Goal: Transaction & Acquisition: Purchase product/service

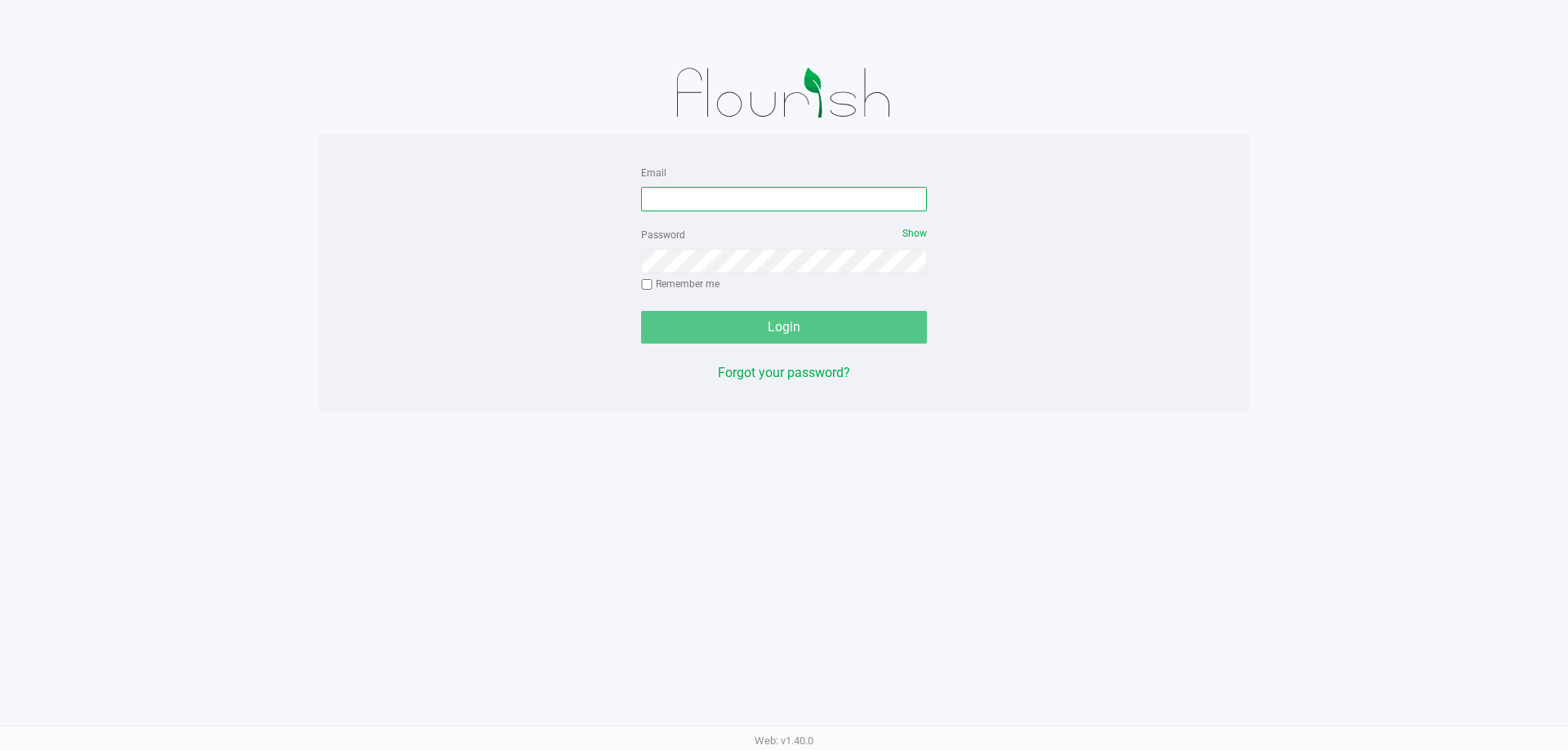
click at [660, 210] on input "Email" at bounding box center [784, 199] width 286 height 24
type input "jdodds@liveparallel.com"
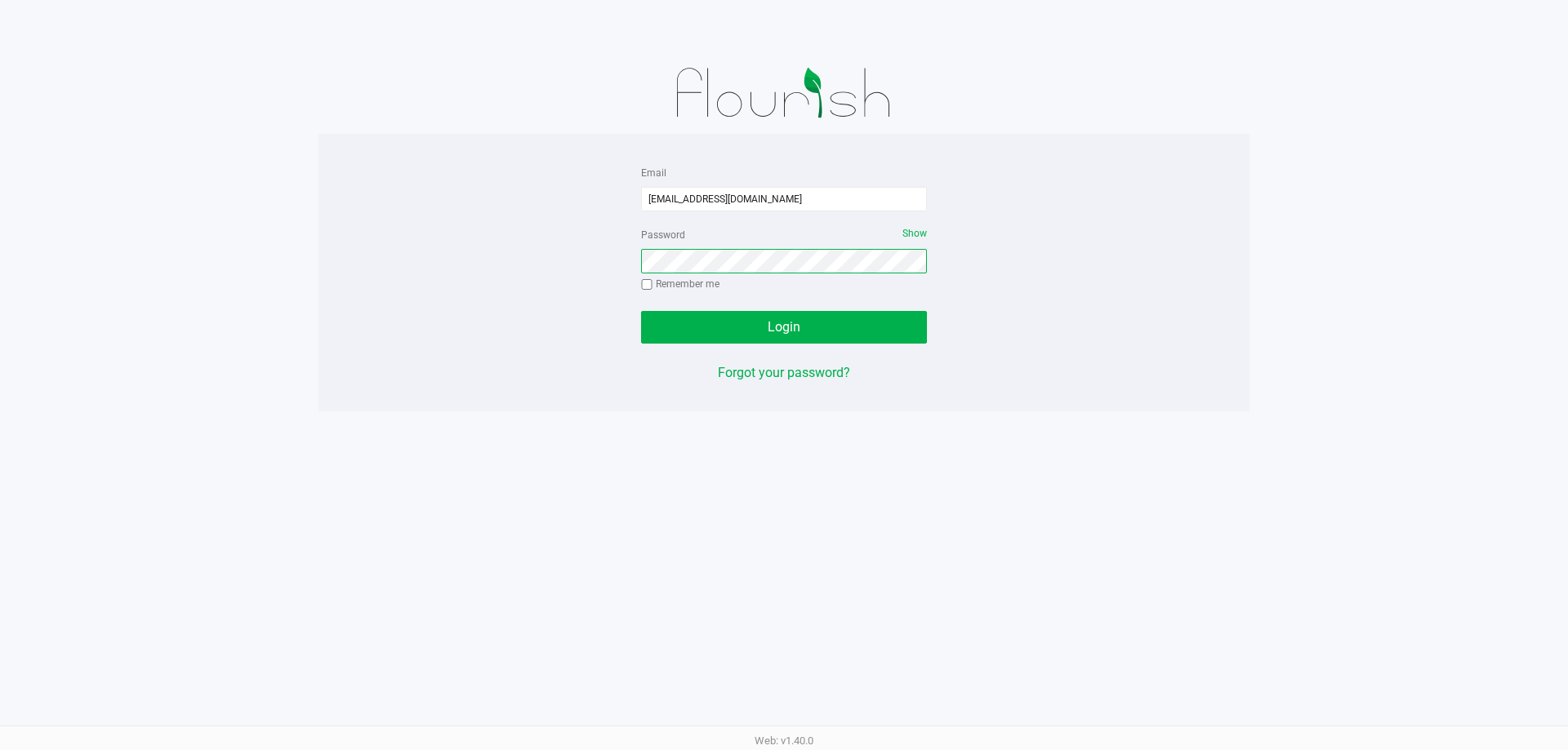
click at [641, 311] on button "Login" at bounding box center [784, 327] width 286 height 32
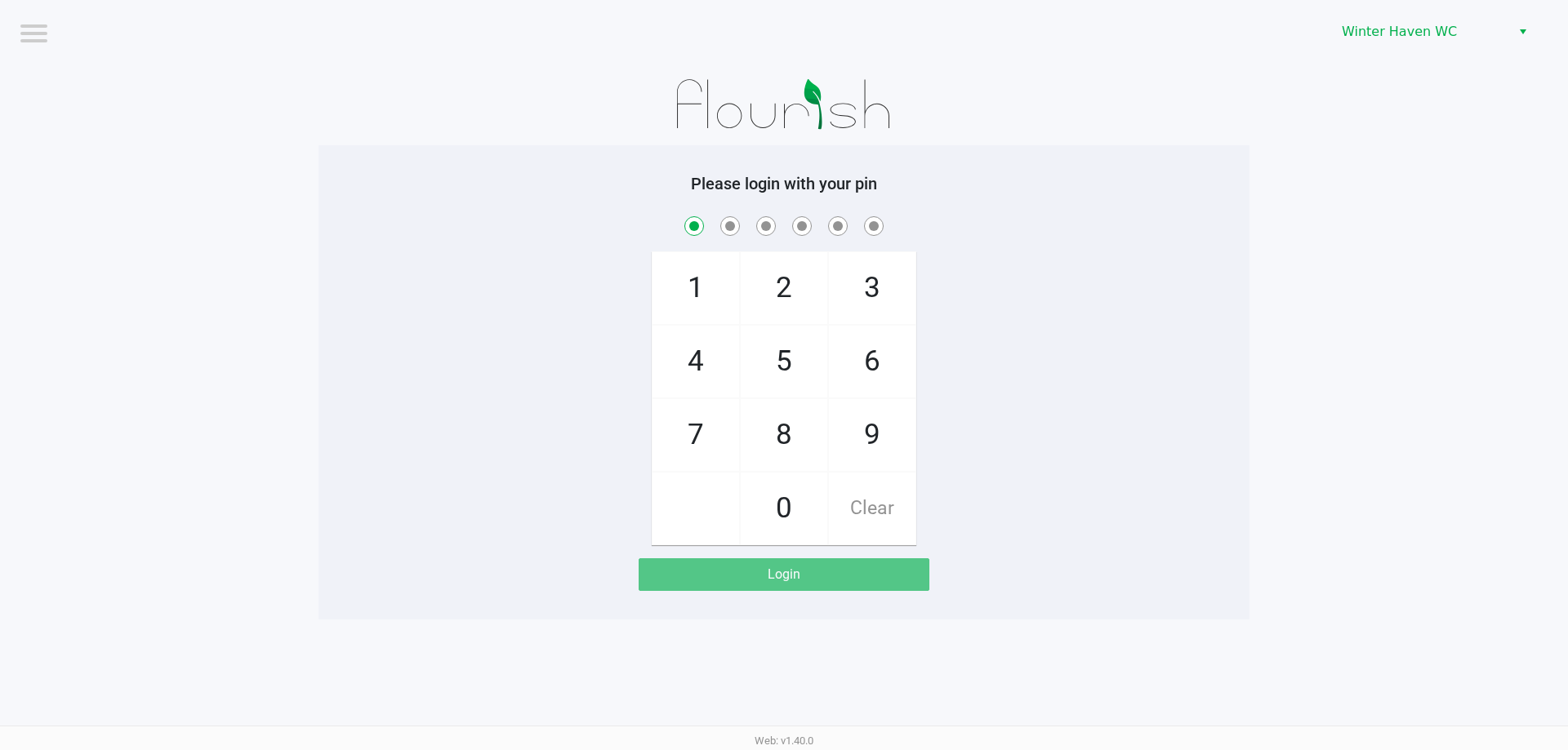
checkbox input "true"
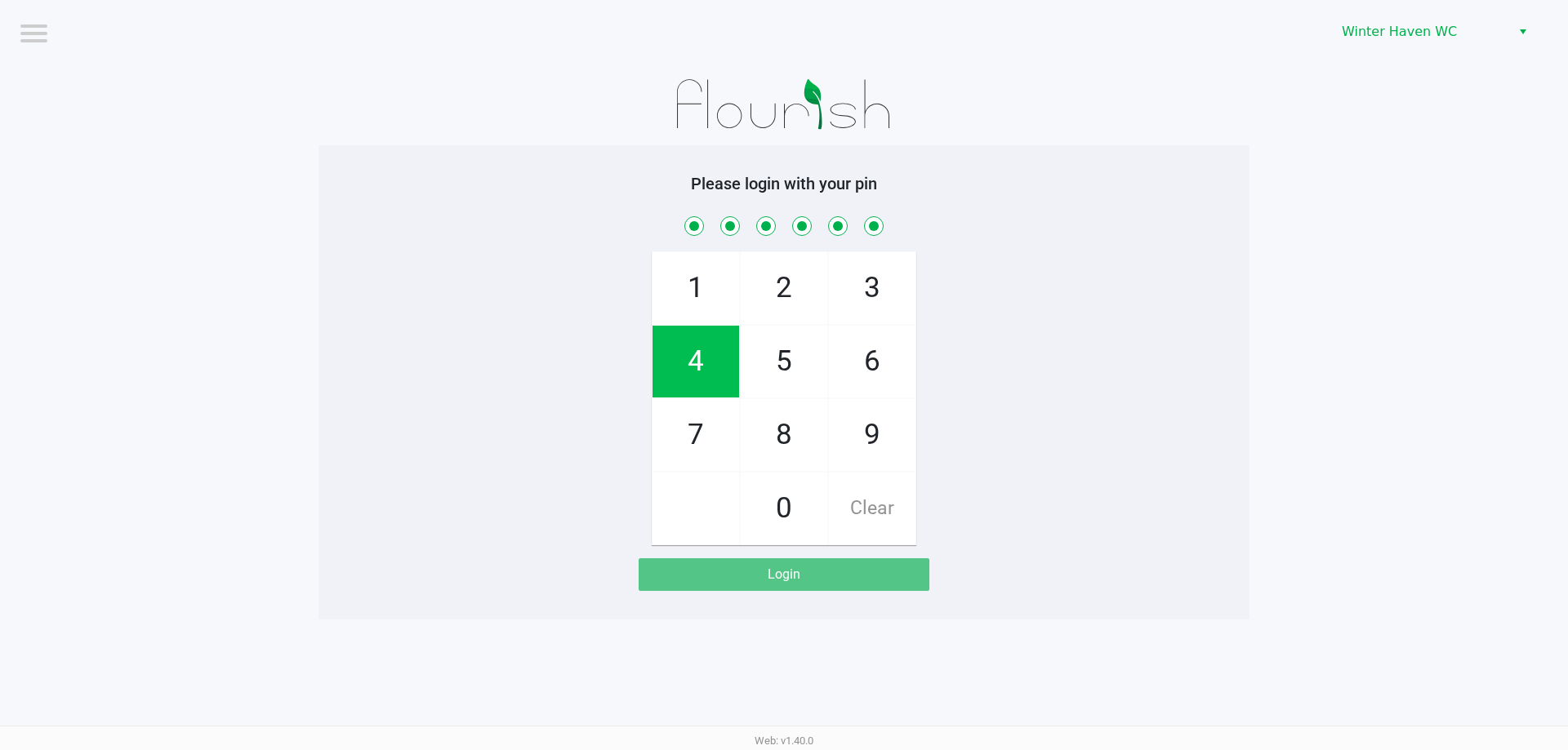
checkbox input "true"
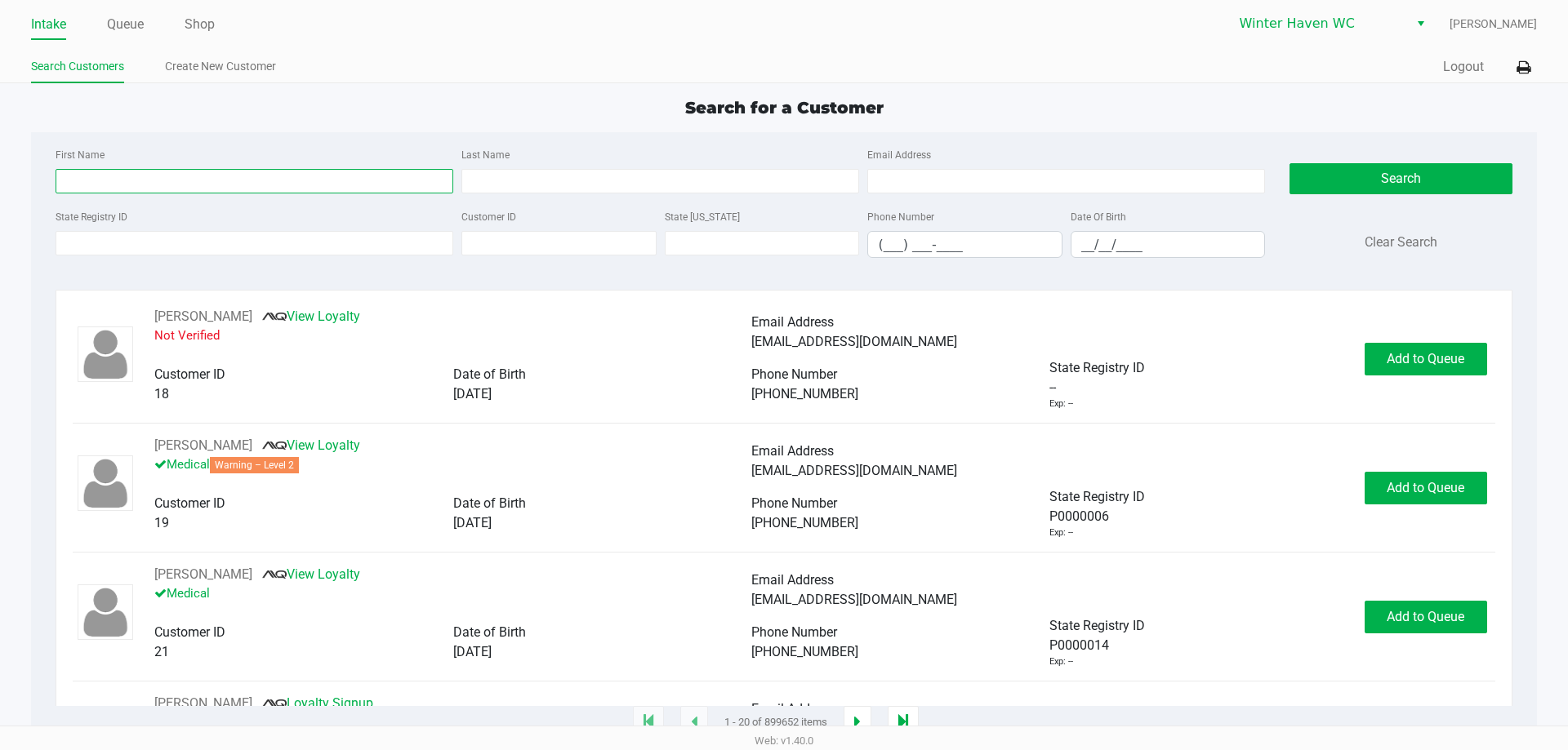
click at [329, 182] on input "First Name" at bounding box center [255, 181] width 398 height 24
click at [275, 232] on input "State Registry ID" at bounding box center [255, 243] width 398 height 24
click at [320, 235] on input "State Registry ID" at bounding box center [255, 243] width 398 height 24
click at [314, 165] on div "First Name" at bounding box center [255, 169] width 406 height 49
click at [314, 172] on input "First Name" at bounding box center [255, 181] width 398 height 24
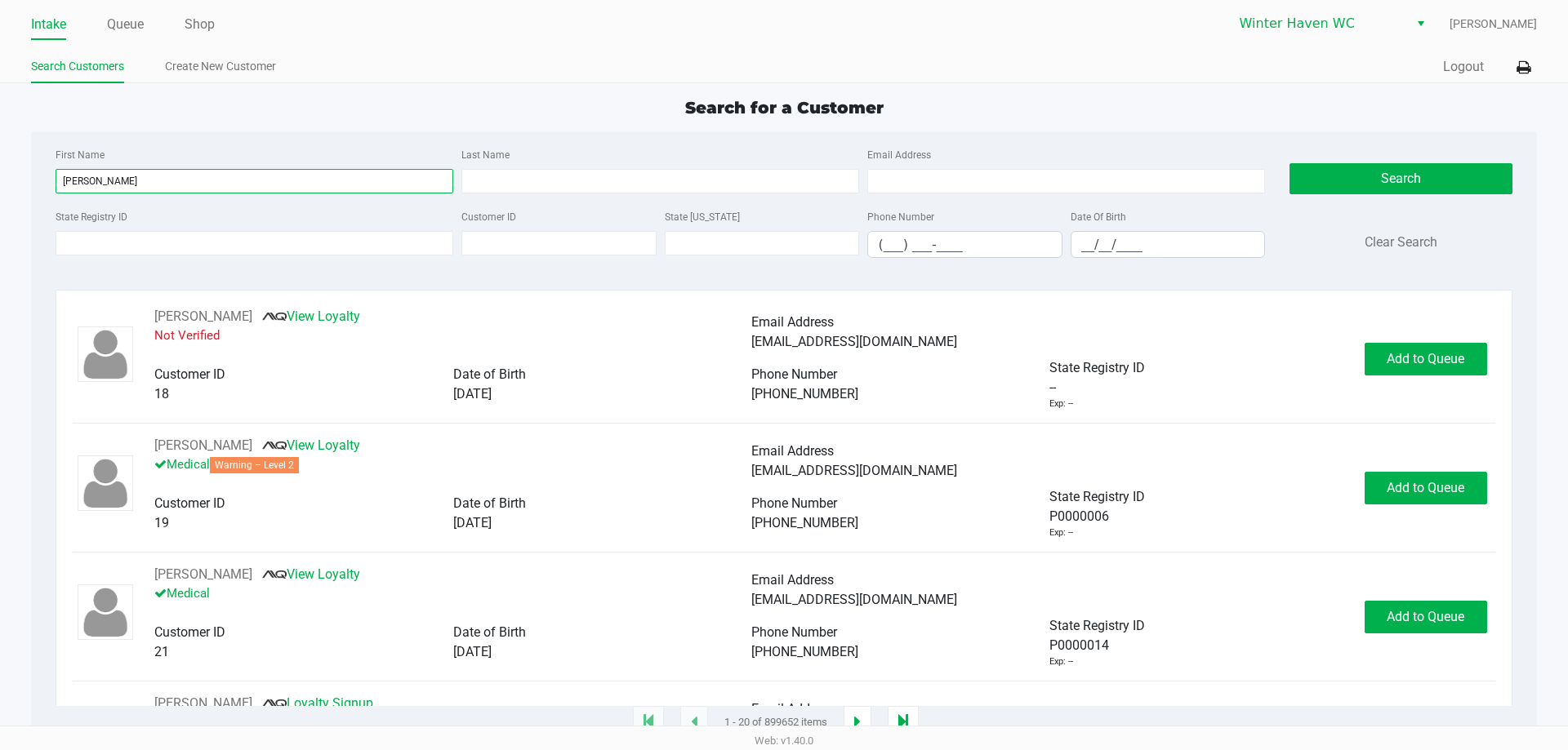
type input "christopher"
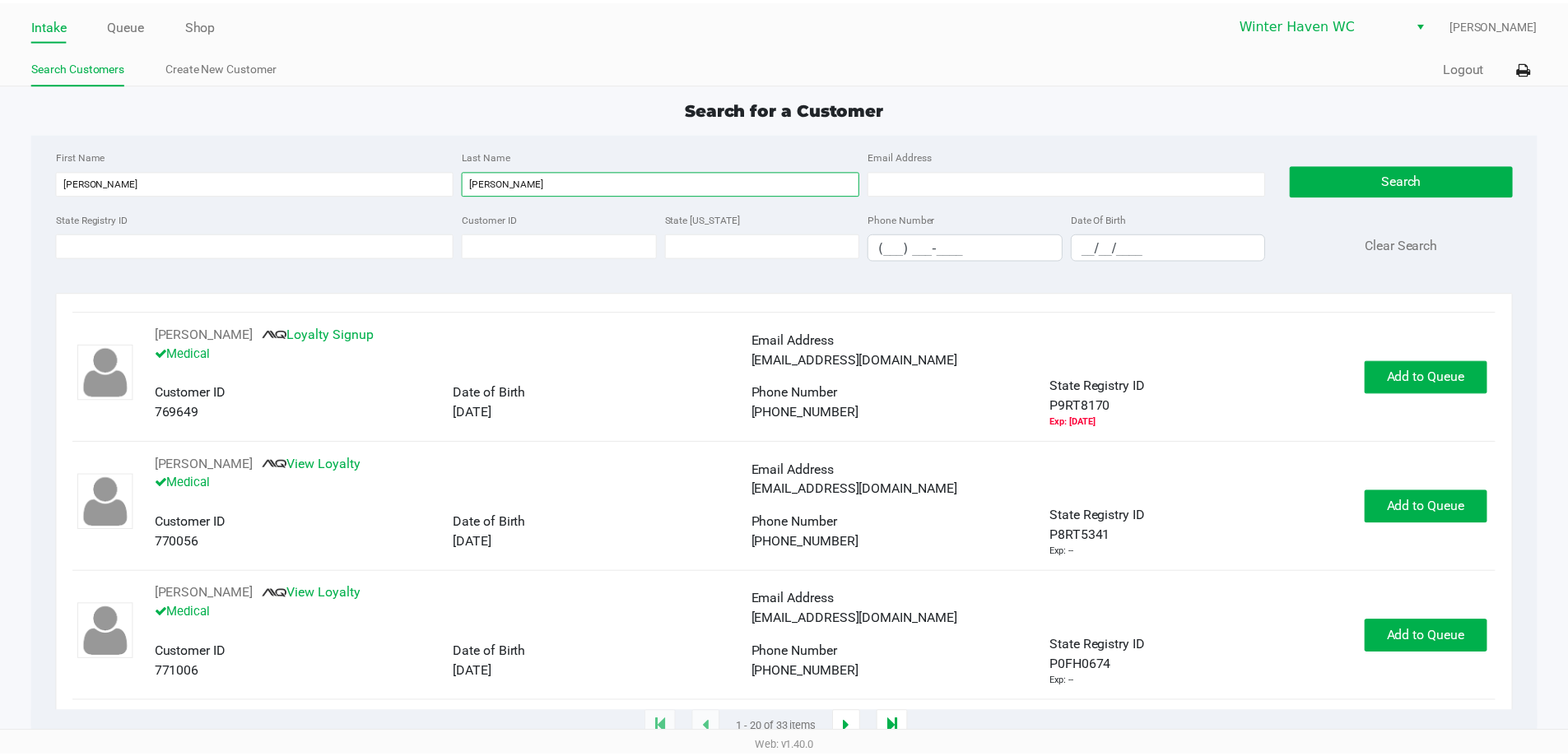
scroll to position [2199, 0]
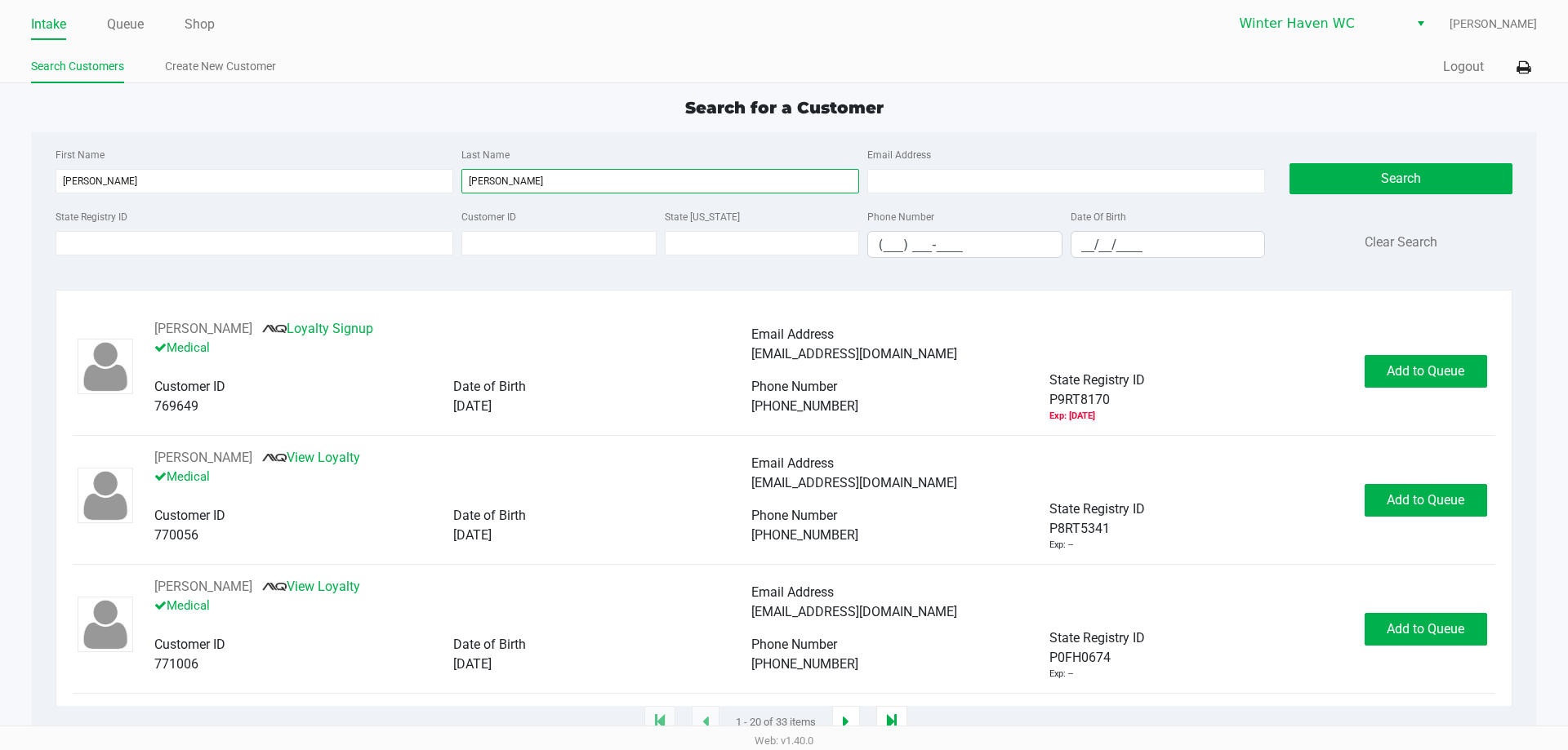
type input "clark"
click at [974, 234] on input "(___) ___-____" at bounding box center [966, 245] width 194 height 25
click at [1092, 256] on input "__/__/____" at bounding box center [1168, 245] width 194 height 25
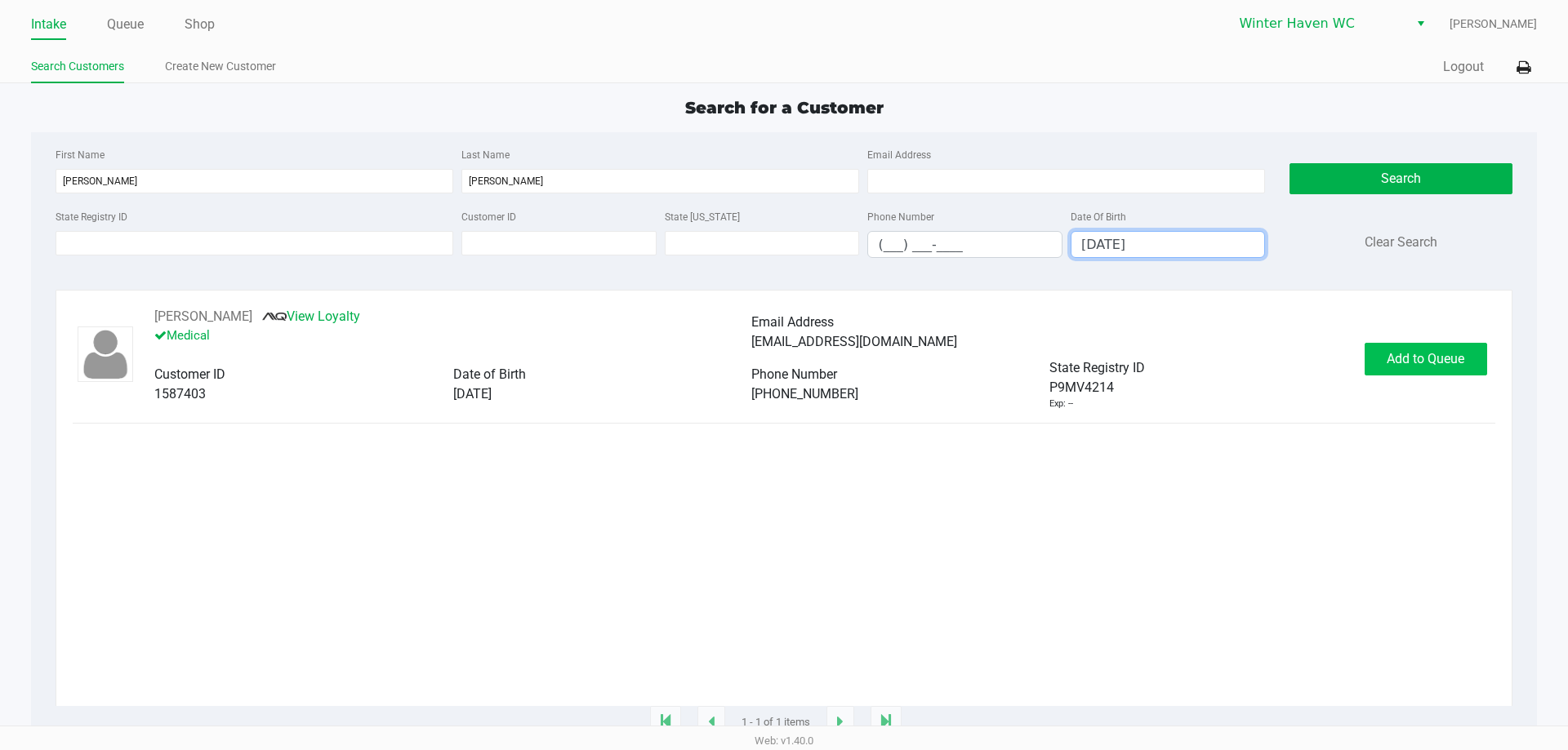
type input "03/30/1983"
click at [1400, 365] on span "Add to Queue" at bounding box center [1425, 359] width 77 height 16
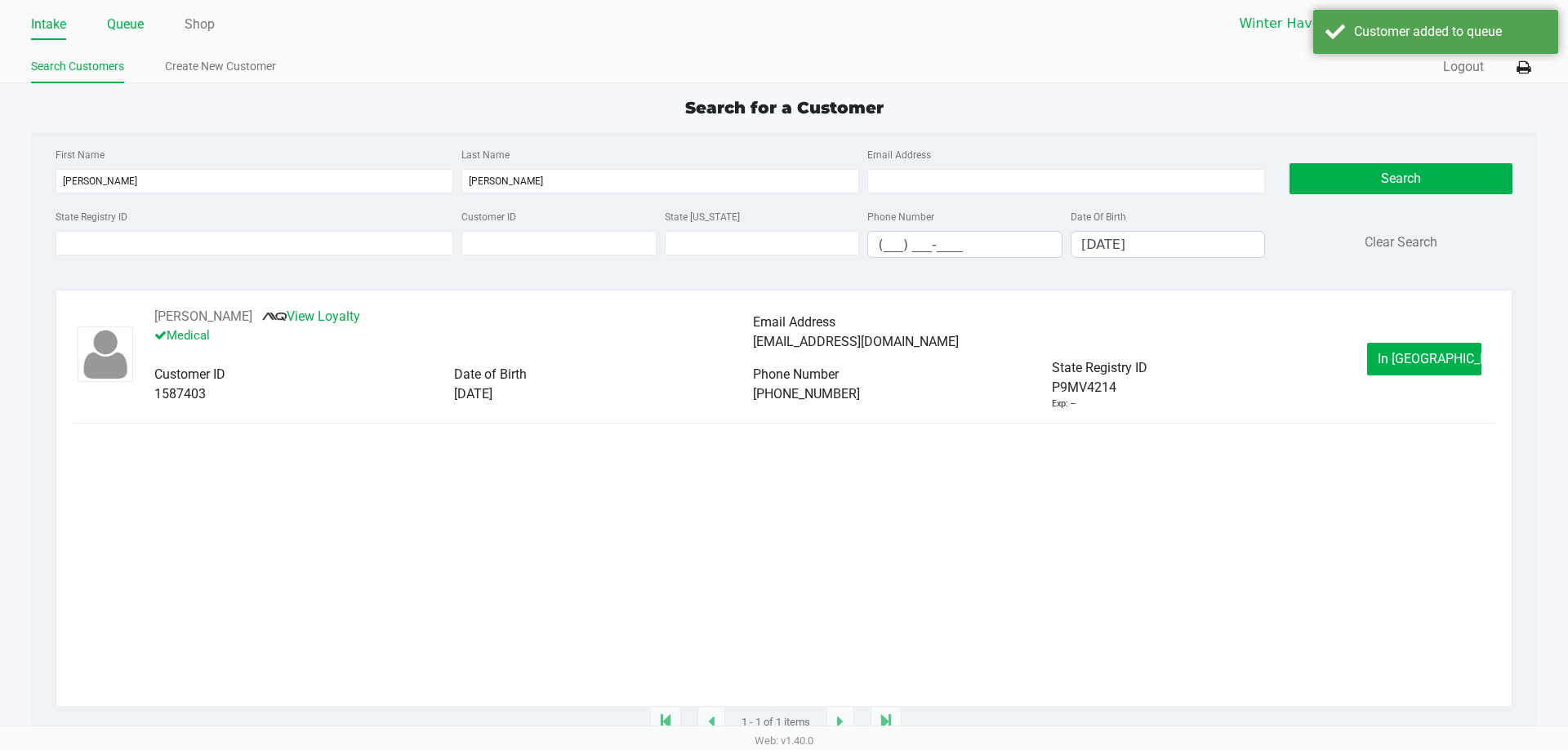
click at [125, 35] on link "Queue" at bounding box center [125, 23] width 37 height 23
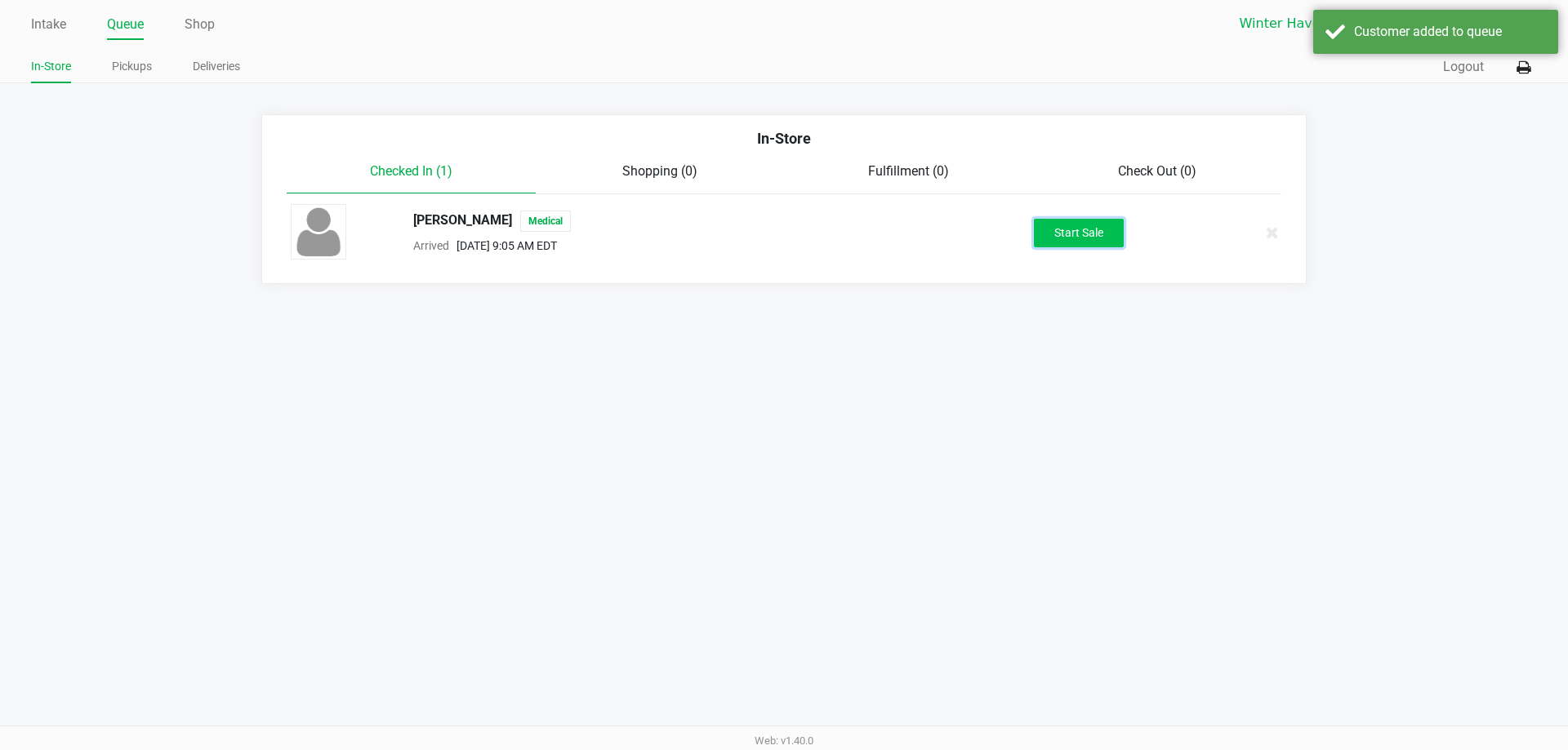
click at [1093, 247] on button "Start Sale" at bounding box center [1079, 233] width 90 height 28
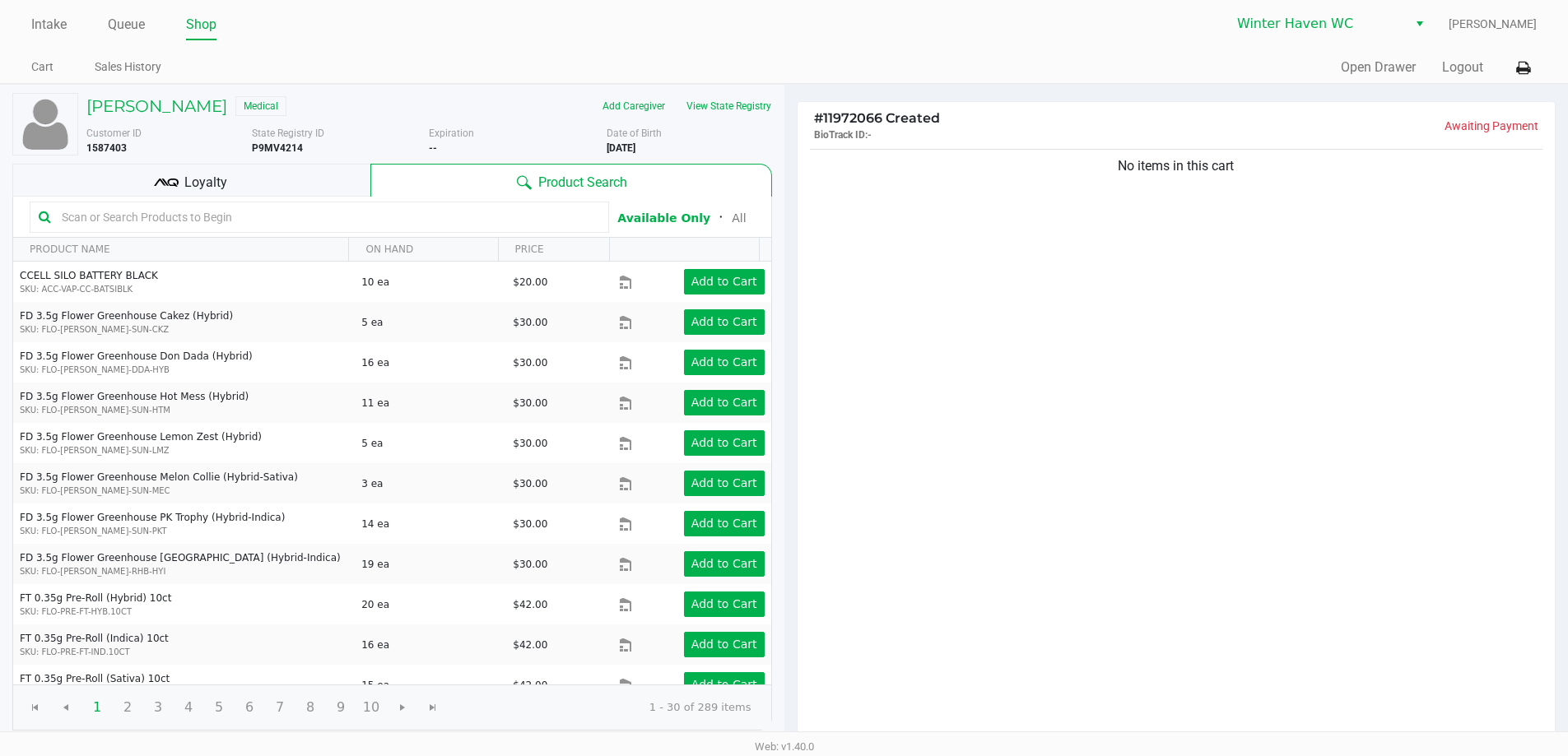
click at [213, 188] on span "Loyalty" at bounding box center [205, 183] width 42 height 20
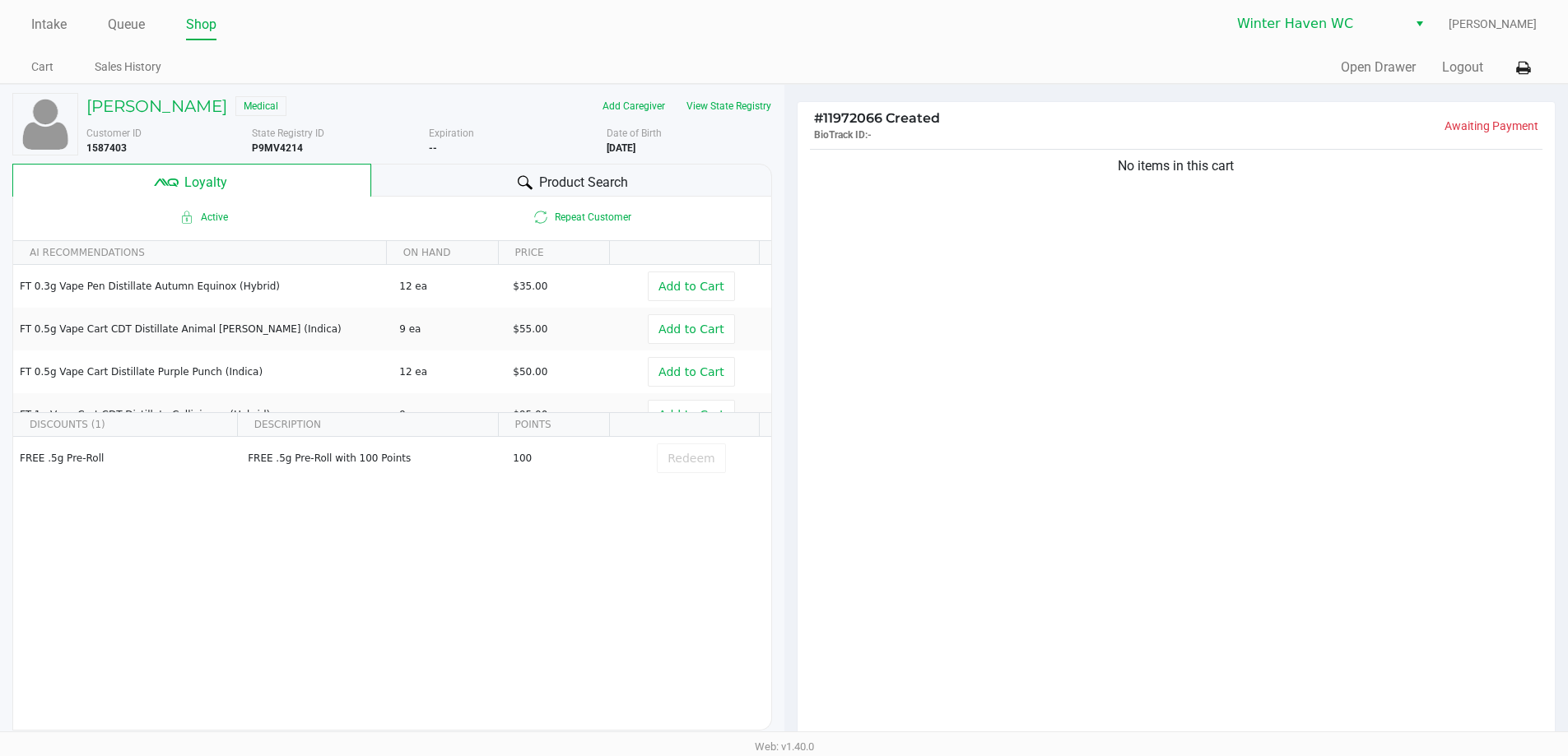
click at [569, 173] on span "Product Search" at bounding box center [583, 183] width 89 height 20
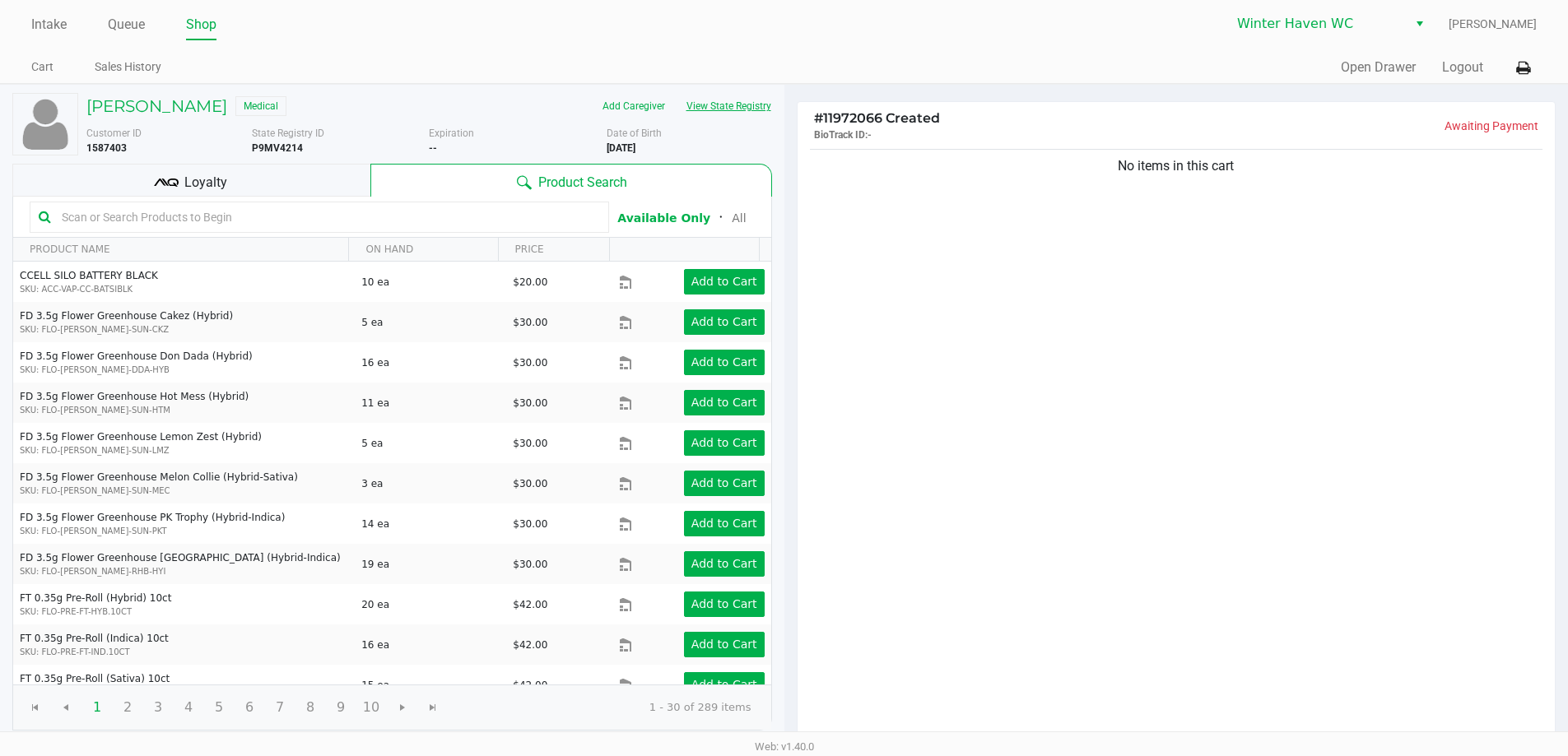
click at [707, 108] on button "View State Registry" at bounding box center [724, 106] width 97 height 27
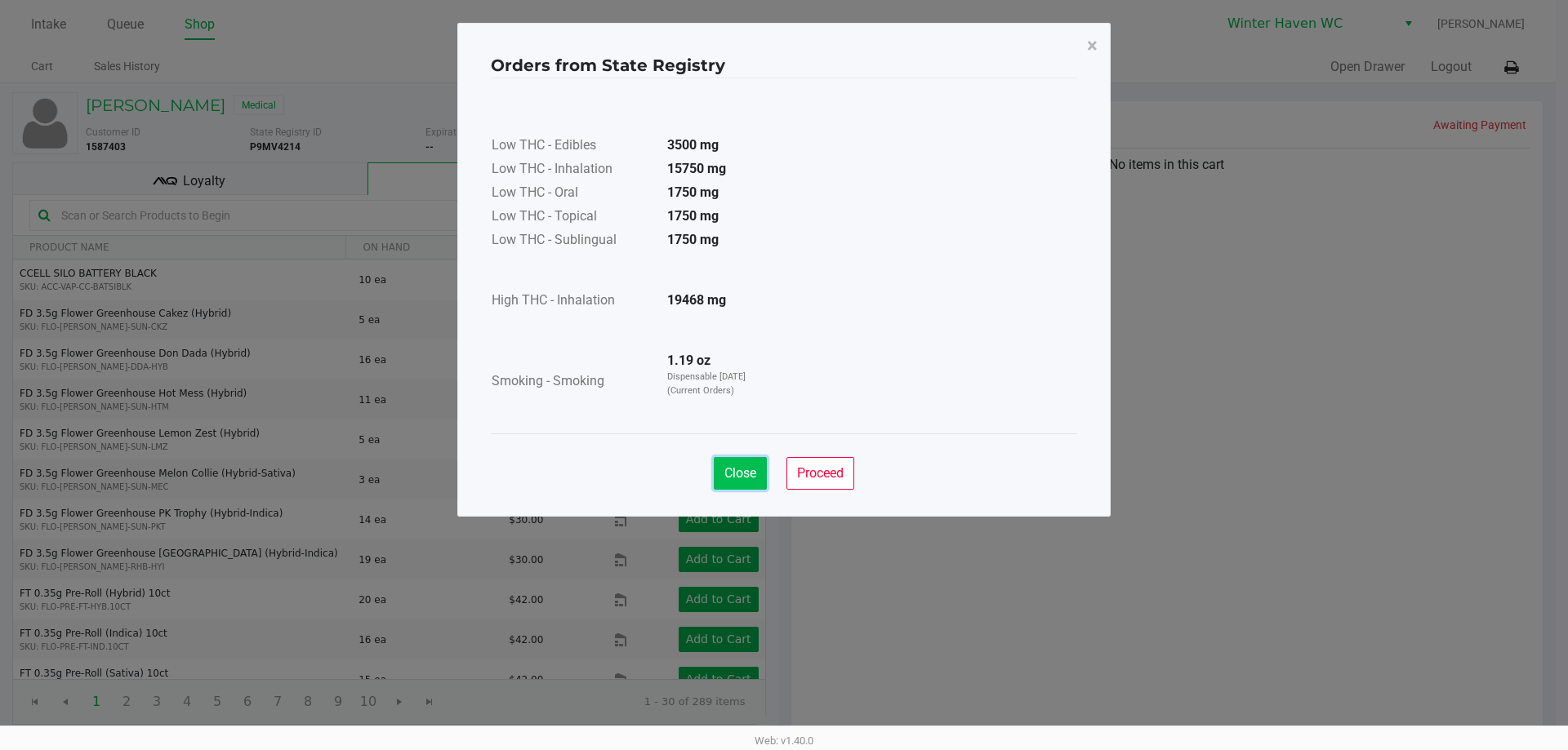
click at [744, 470] on span "Close" at bounding box center [740, 473] width 32 height 16
